Goal: Information Seeking & Learning: Learn about a topic

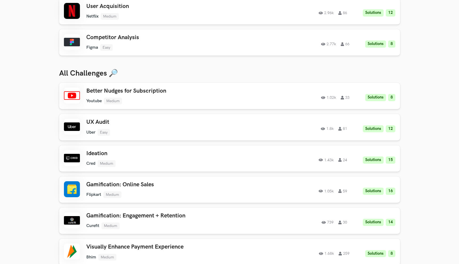
scroll to position [153, 0]
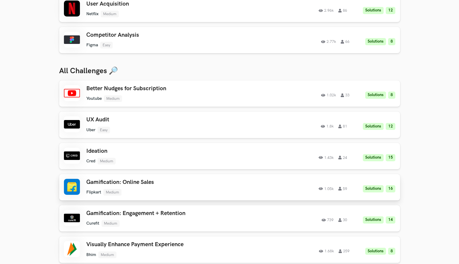
click at [140, 187] on div "Gamification: Online Sales Flipkart Medium Flipkart Medium Solutions 16 1.05k 59" at bounding box center [161, 187] width 151 height 17
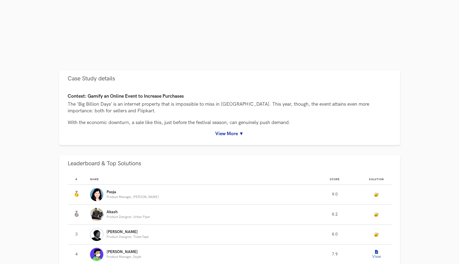
scroll to position [190, 0]
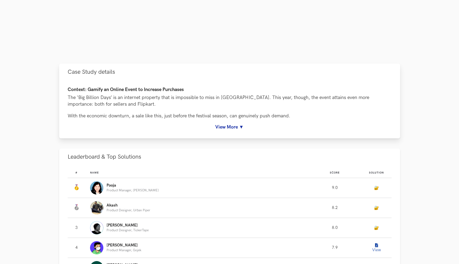
click at [223, 129] on link "View More ▼" at bounding box center [230, 127] width 324 height 6
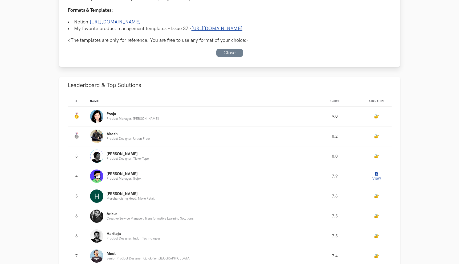
scroll to position [532, 0]
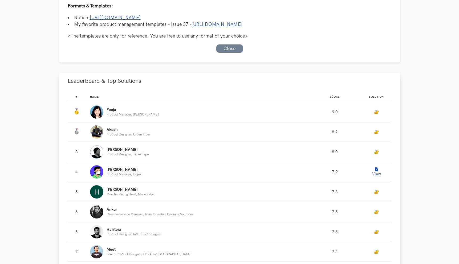
click at [377, 168] on icon "Leaderboard" at bounding box center [376, 170] width 3 height 4
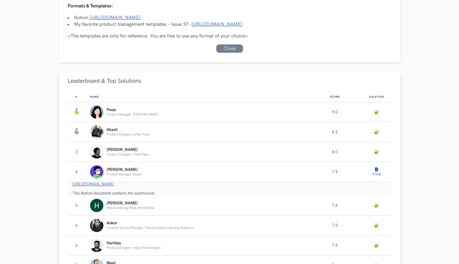
click at [114, 182] on link "[URL][DOMAIN_NAME]" at bounding box center [93, 184] width 42 height 5
